Goal: Task Accomplishment & Management: Use online tool/utility

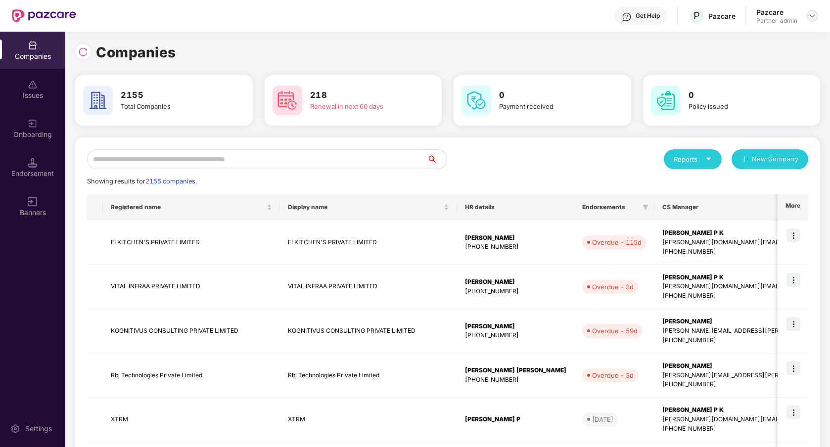
click at [813, 13] on img at bounding box center [812, 16] width 8 height 8
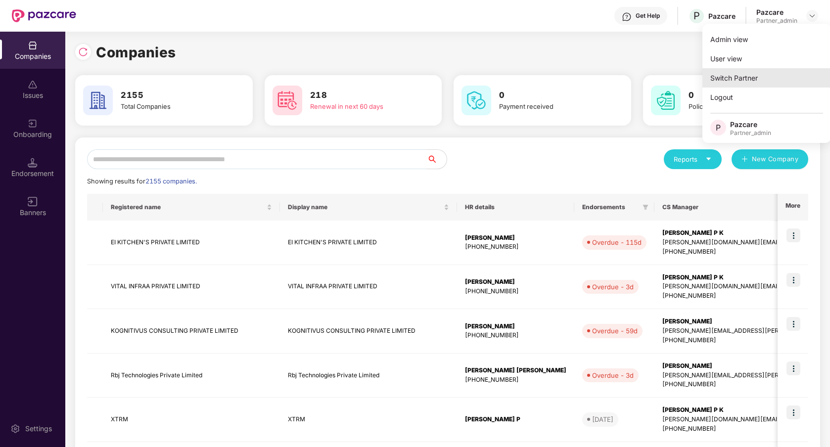
click at [766, 73] on div "Switch Partner" at bounding box center [767, 77] width 129 height 19
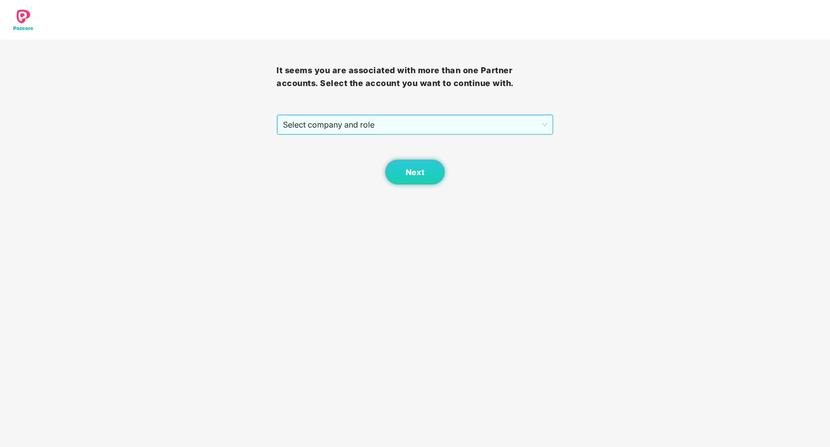
click at [494, 133] on span "Select company and role" at bounding box center [415, 124] width 264 height 19
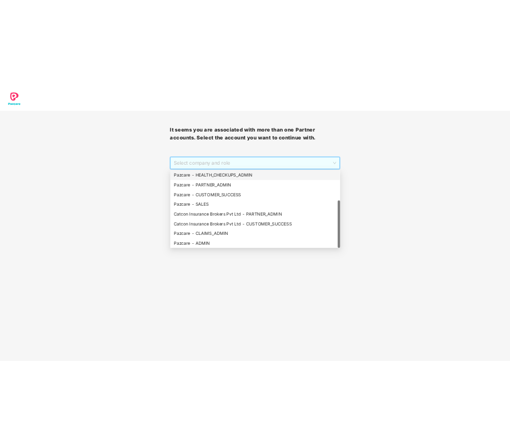
scroll to position [79, 0]
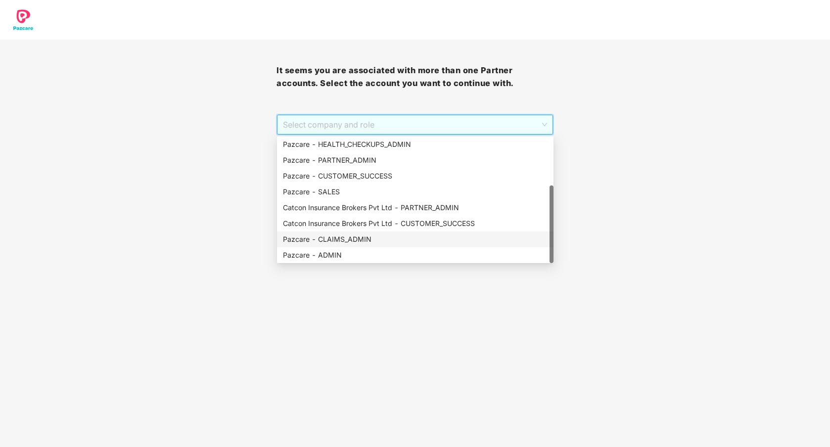
click at [373, 239] on div "Pazcare - CLAIMS_ADMIN" at bounding box center [415, 239] width 265 height 11
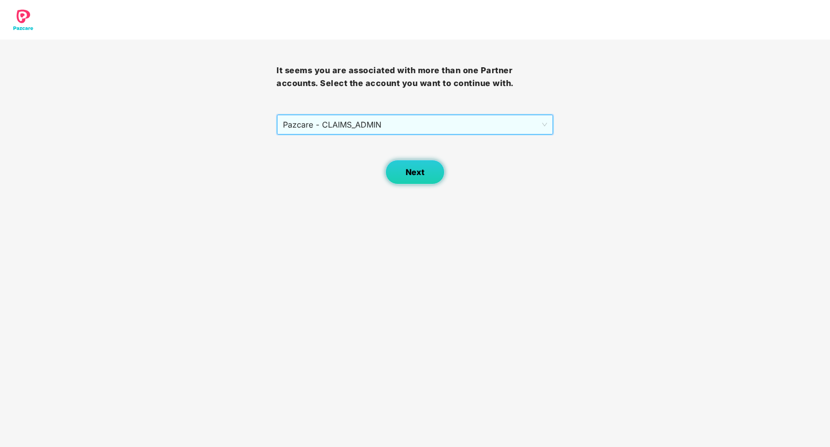
click at [401, 178] on button "Next" at bounding box center [414, 172] width 59 height 25
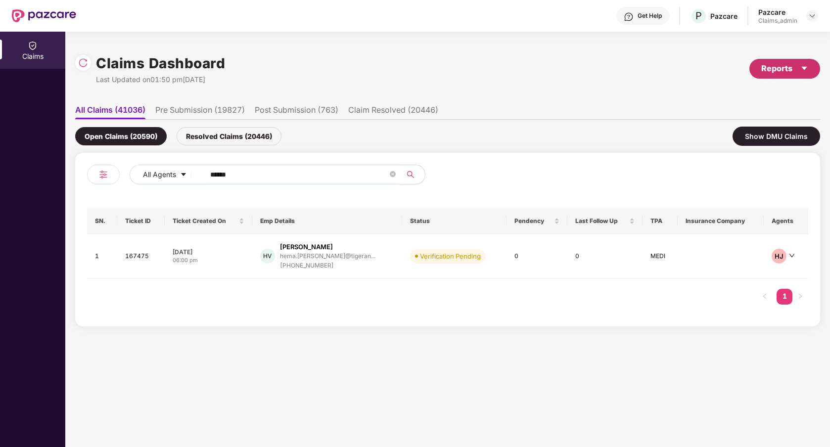
click at [773, 73] on div "Reports" at bounding box center [784, 68] width 47 height 12
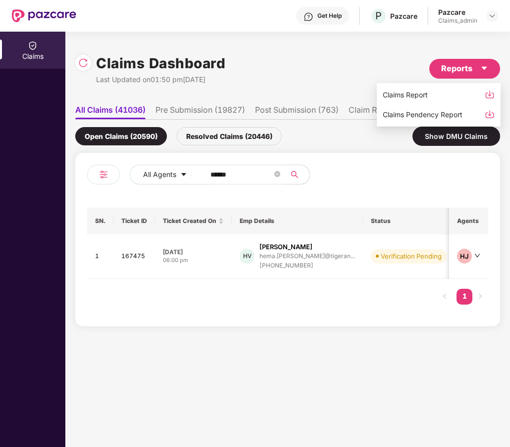
click at [486, 120] on div "Claims Pendency Report" at bounding box center [438, 114] width 112 height 11
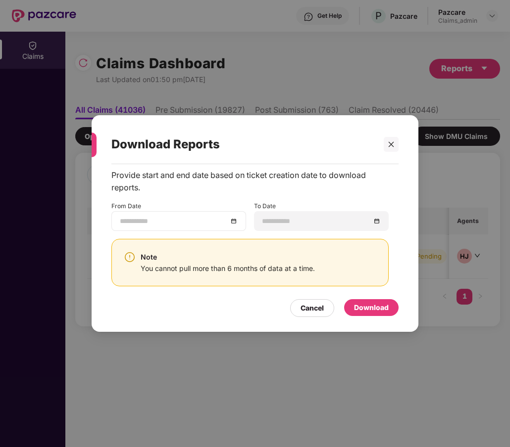
click at [218, 221] on input at bounding box center [174, 221] width 108 height 11
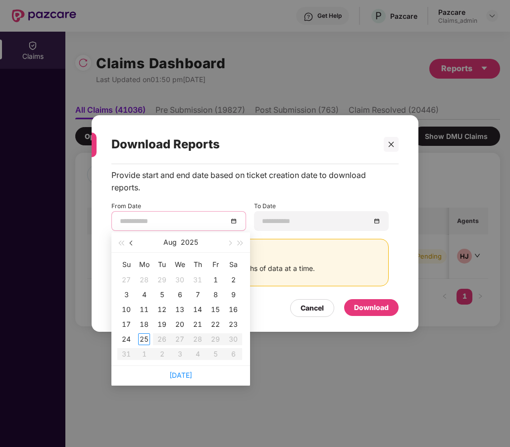
click at [130, 239] on button "button" at bounding box center [131, 243] width 11 height 20
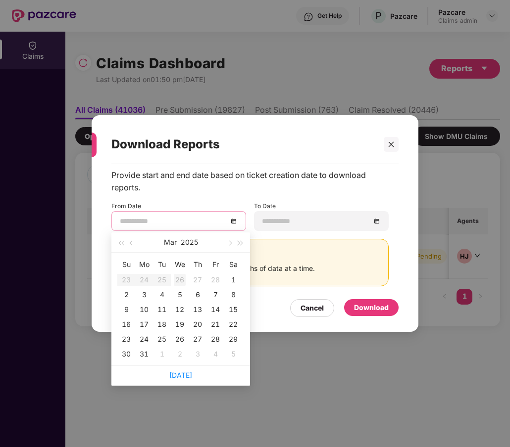
type input "**********"
click at [134, 241] on button "button" at bounding box center [131, 243] width 11 height 20
type input "**********"
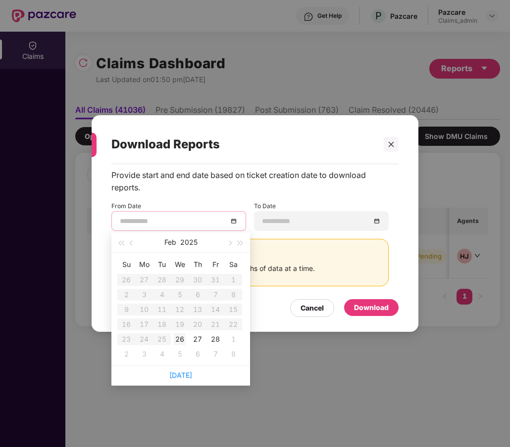
click at [177, 340] on div "26" at bounding box center [180, 339] width 12 height 12
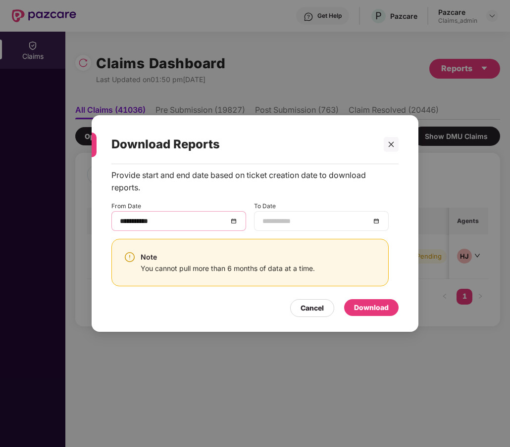
click at [282, 223] on input at bounding box center [316, 221] width 108 height 11
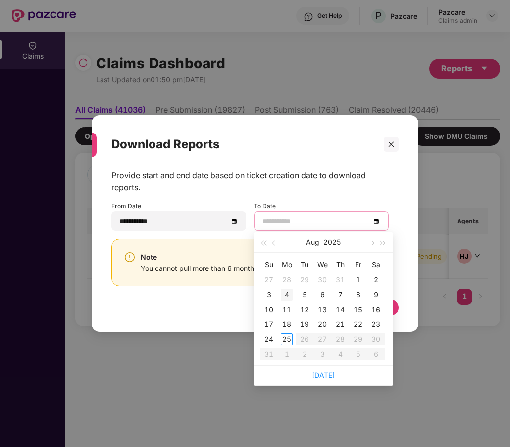
type input "**********"
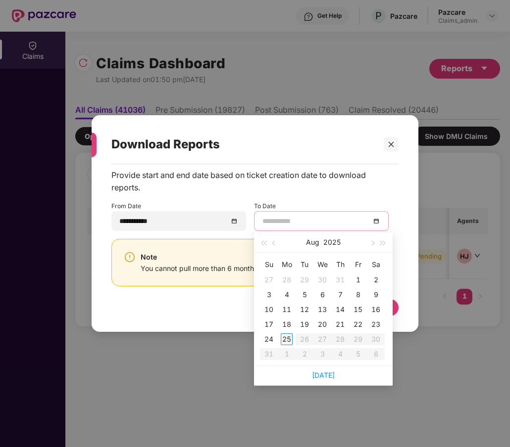
click at [285, 339] on div "25" at bounding box center [287, 339] width 12 height 12
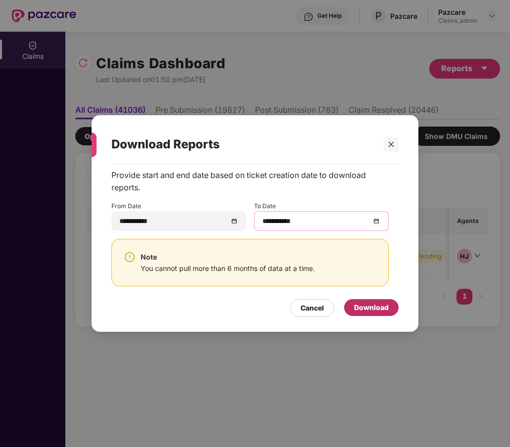
click at [379, 311] on div "Download" at bounding box center [371, 307] width 35 height 11
